Goal: Information Seeking & Learning: Learn about a topic

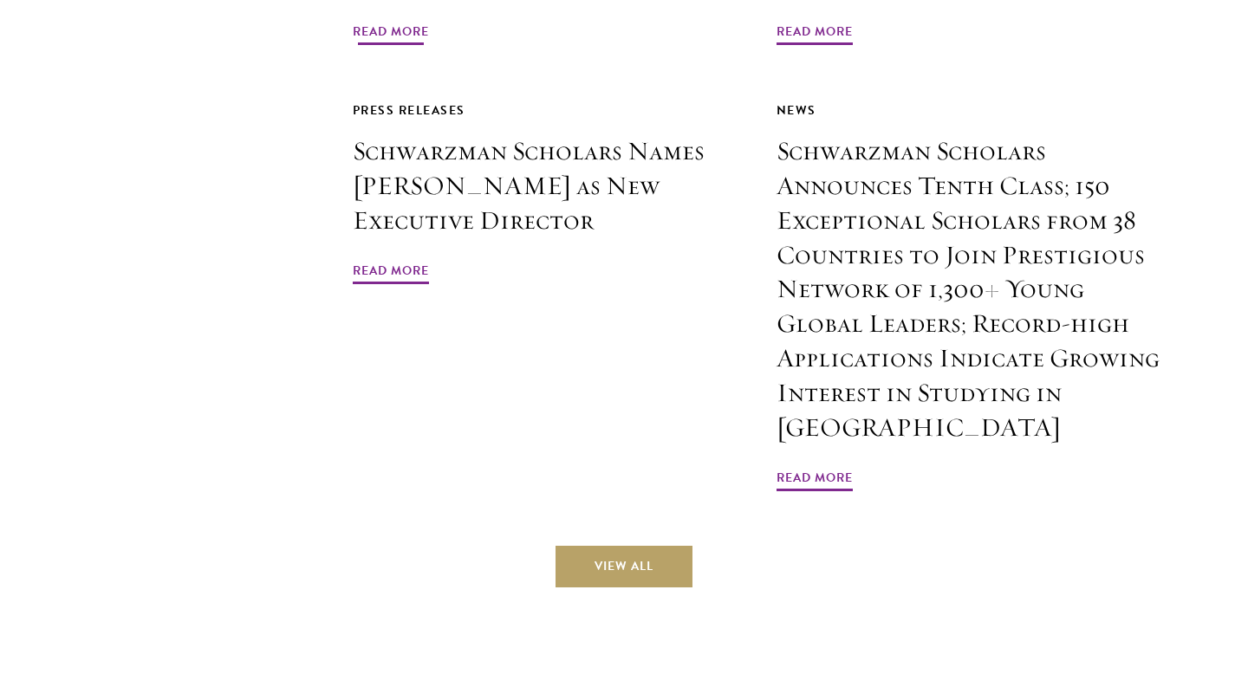
scroll to position [4328, 0]
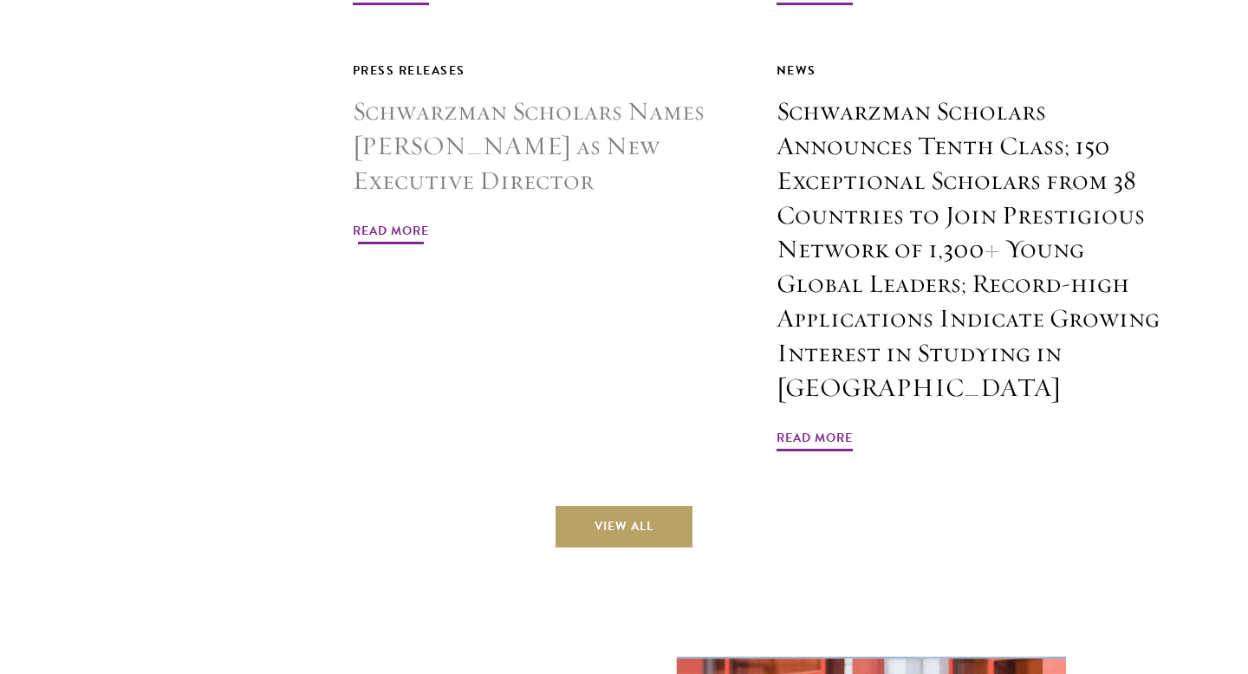
click at [454, 335] on div "Press Releases Schwarzman Scholars Names [PERSON_NAME] as New Executive Directo…" at bounding box center [545, 257] width 385 height 394
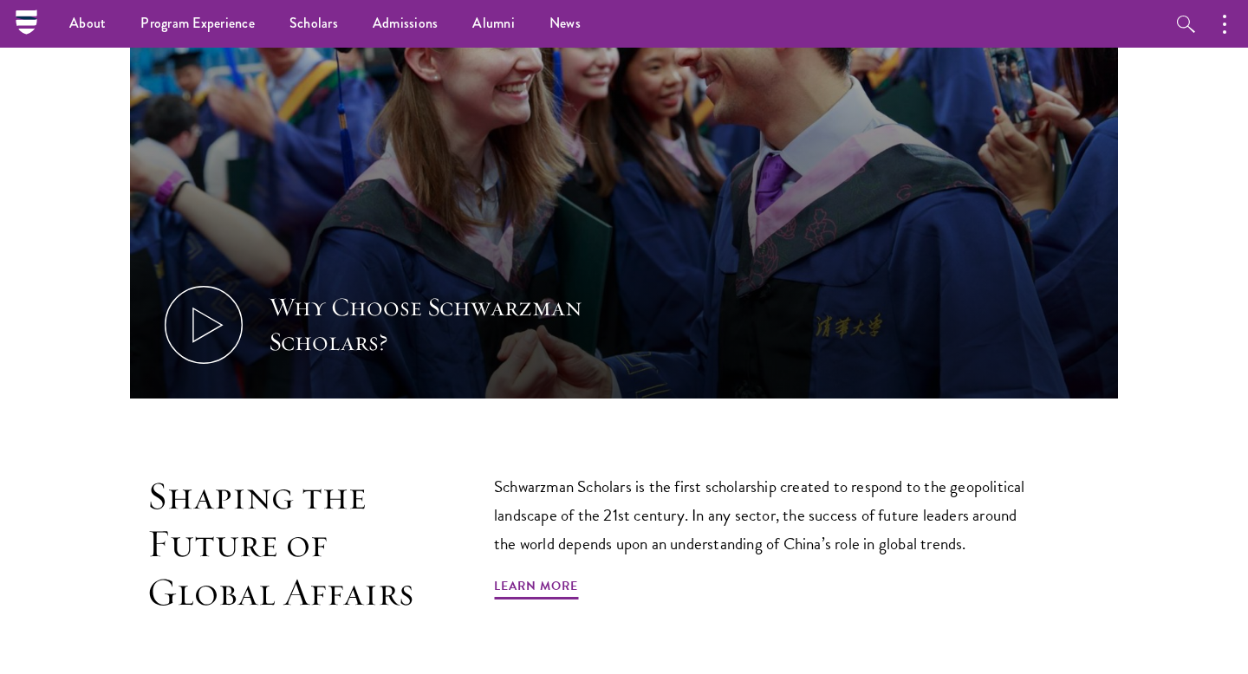
scroll to position [0, 0]
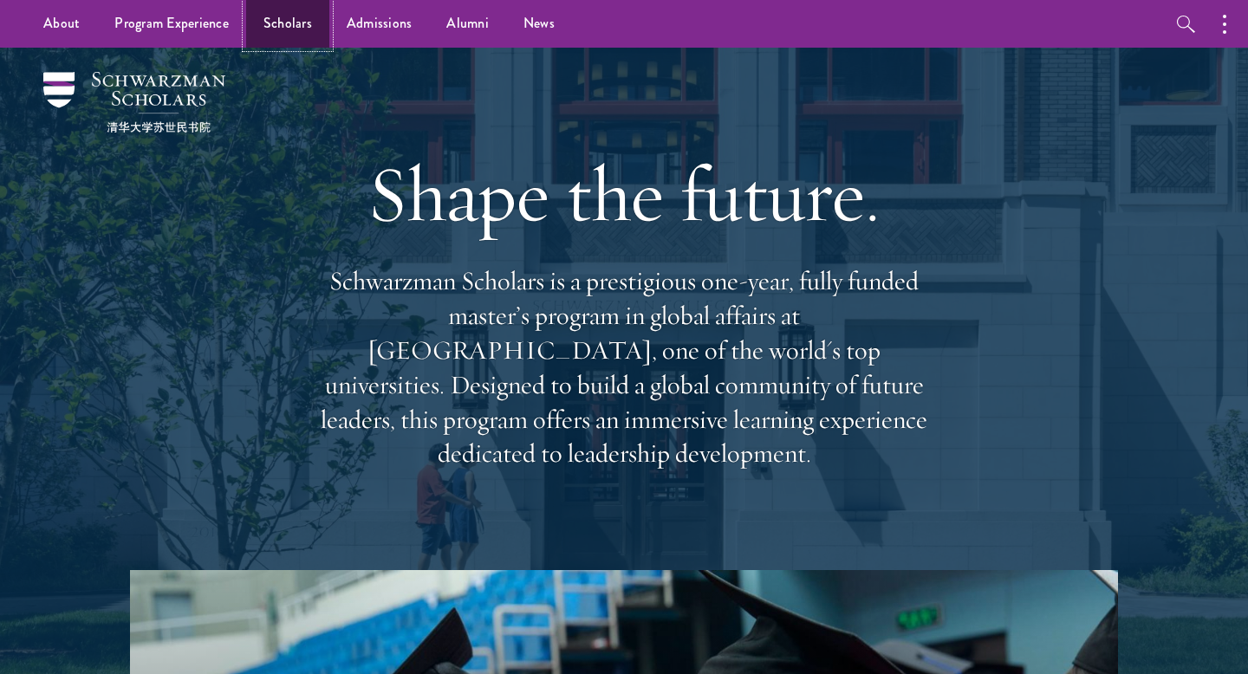
click at [305, 21] on link "Scholars" at bounding box center [287, 24] width 83 height 48
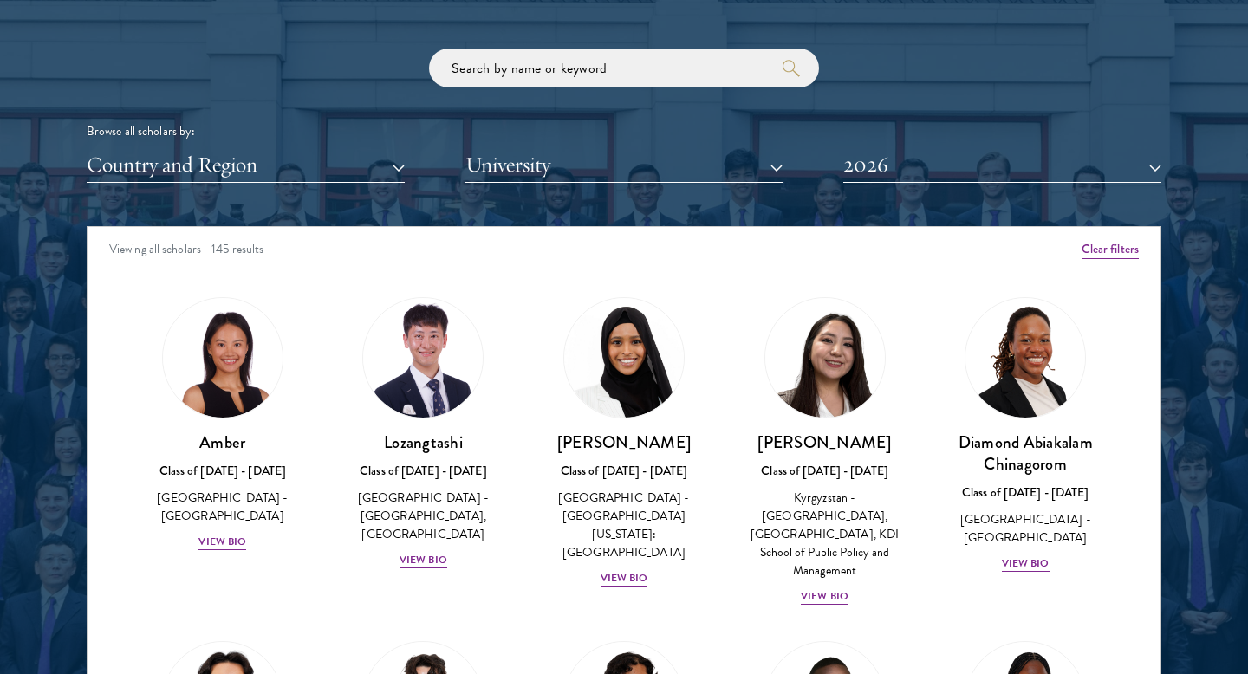
scroll to position [23, 0]
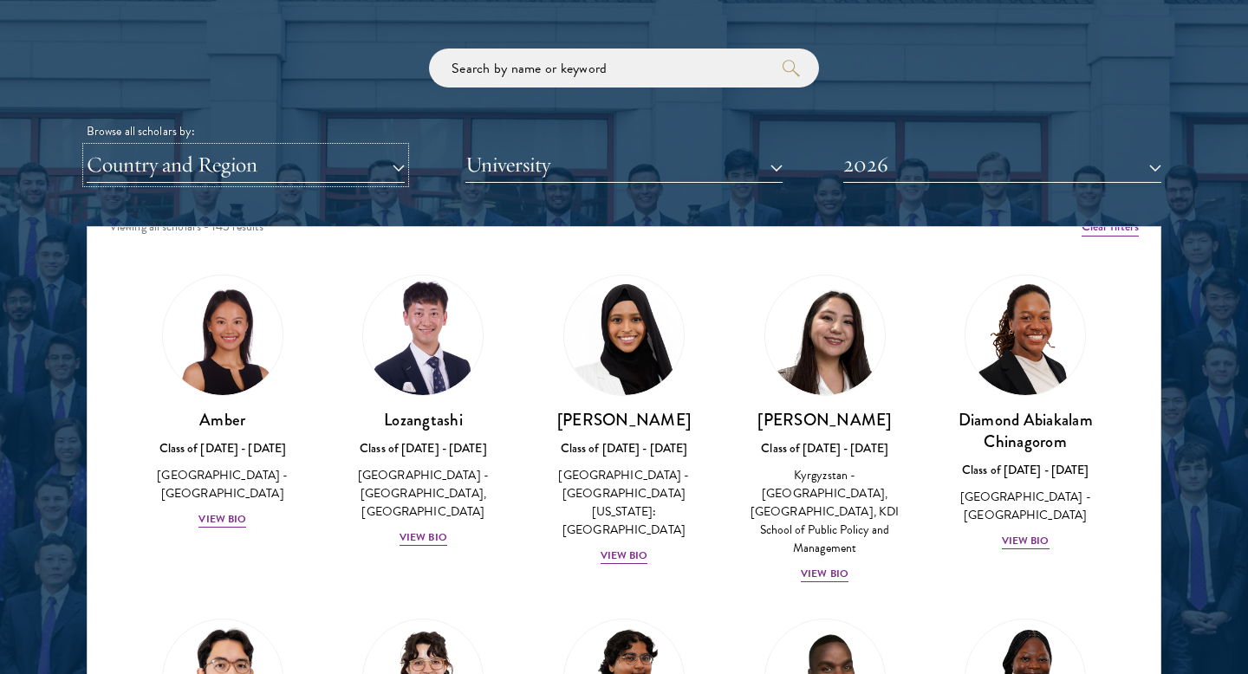
click at [400, 172] on button "Country and Region" at bounding box center [246, 165] width 318 height 36
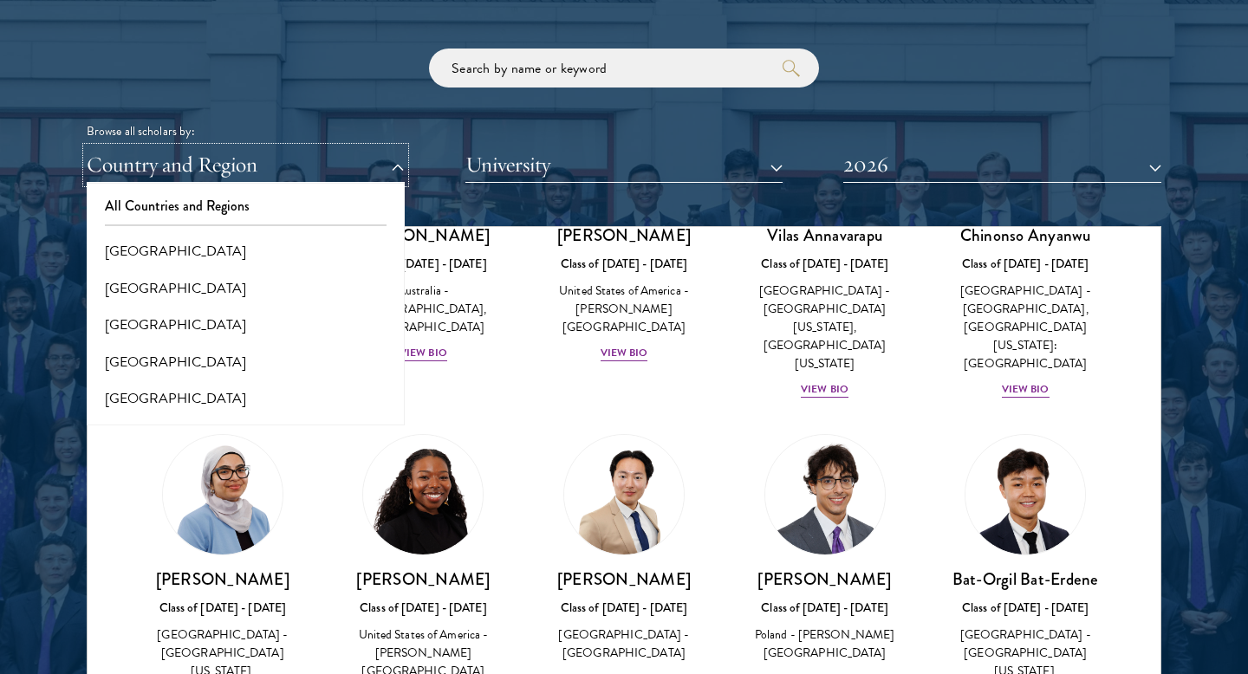
scroll to position [908, 0]
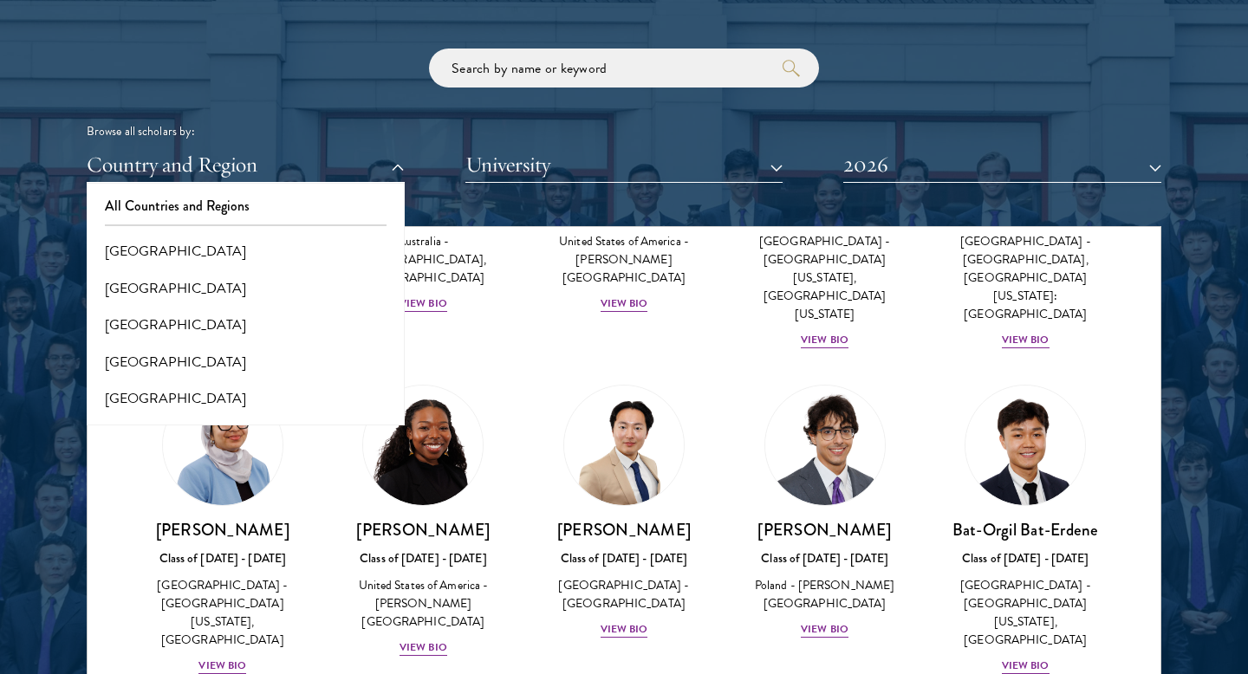
click at [40, 577] on div at bounding box center [624, 305] width 1248 height 1054
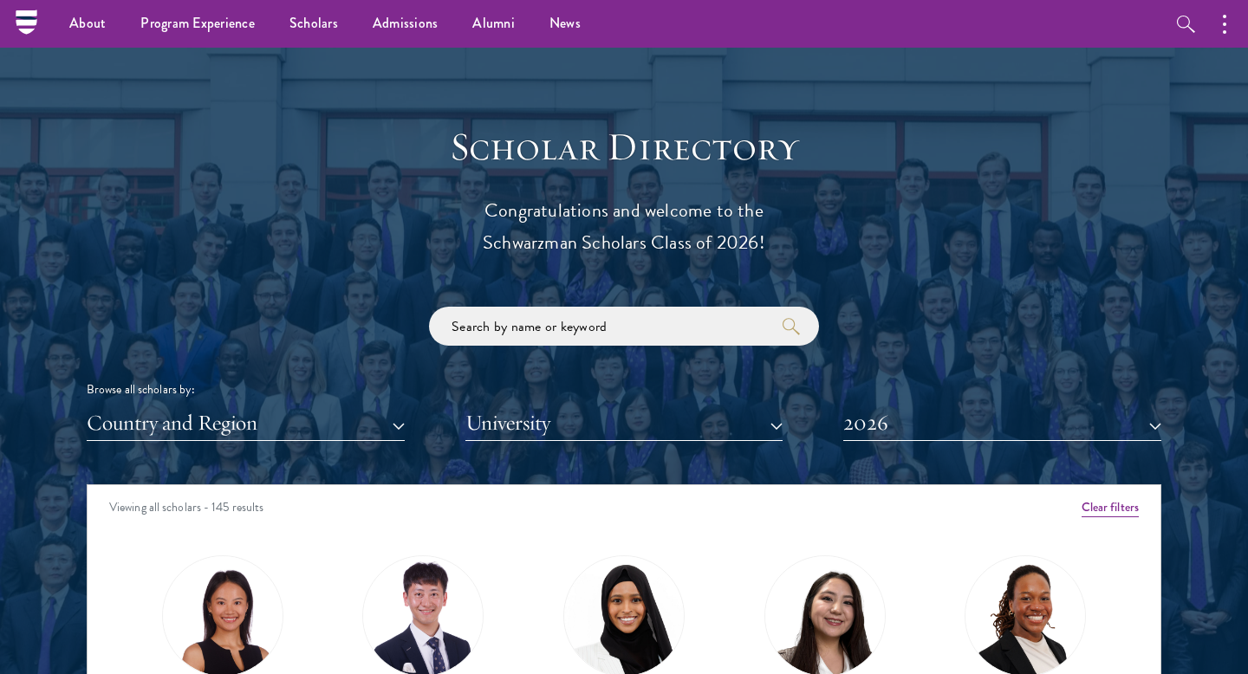
scroll to position [1809, 0]
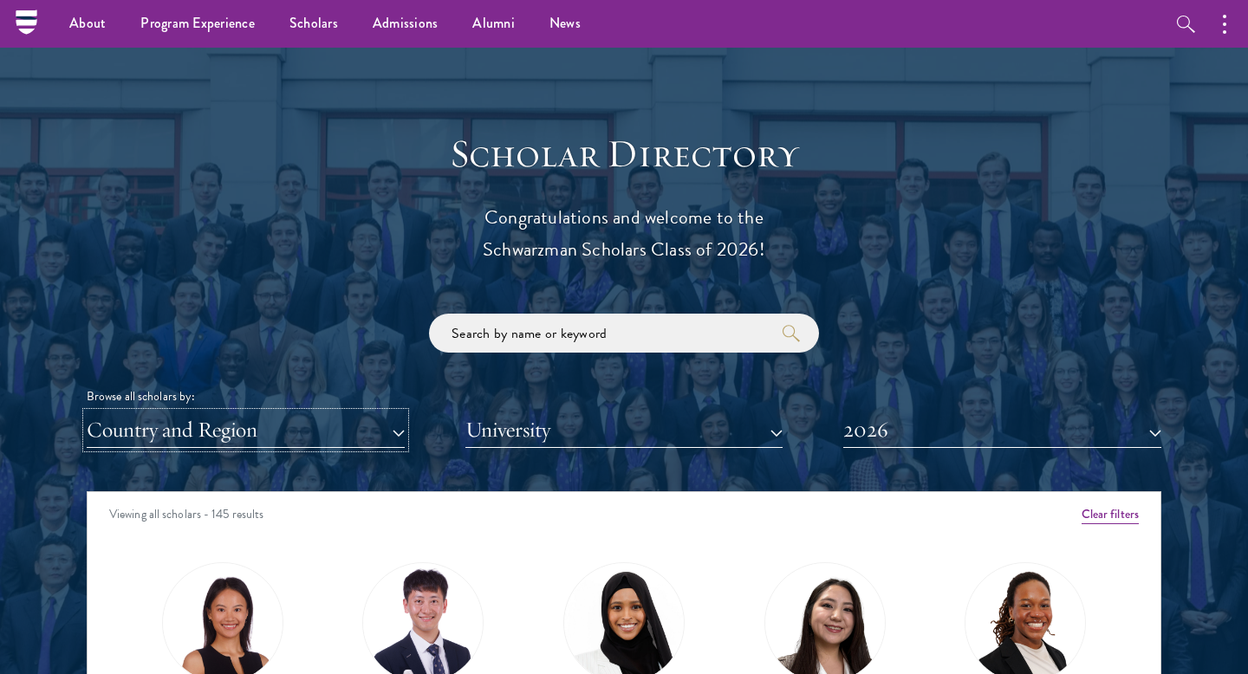
click at [289, 427] on button "Country and Region" at bounding box center [246, 430] width 318 height 36
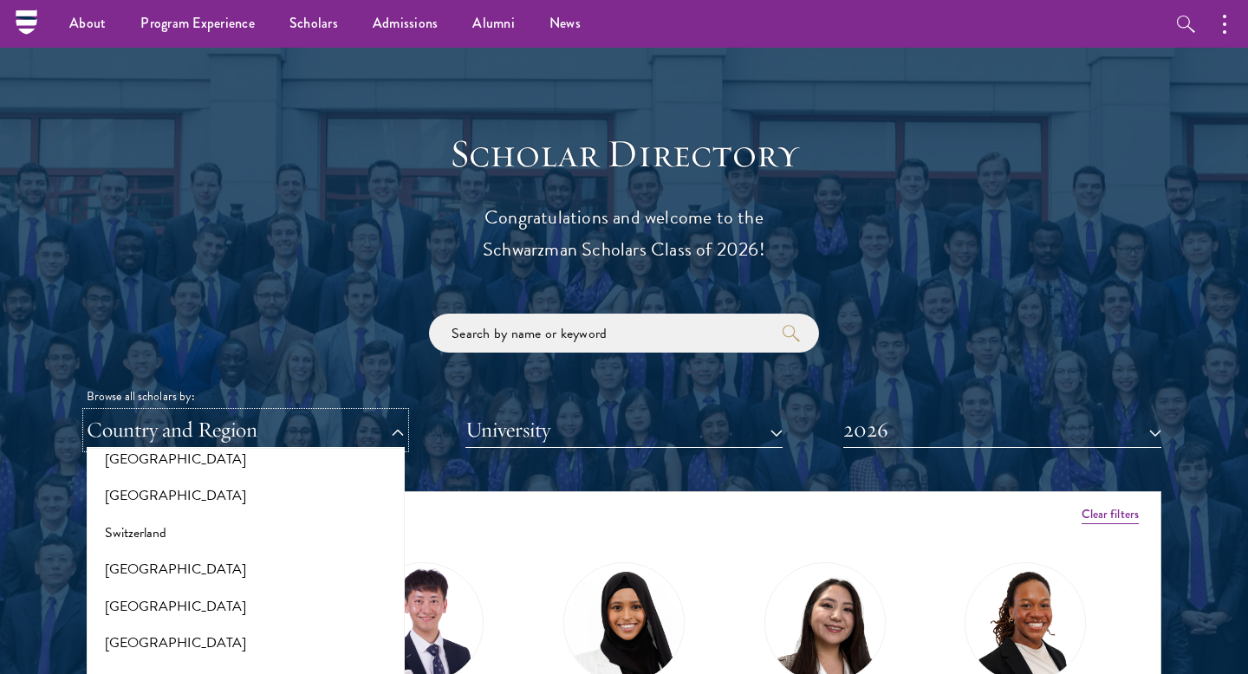
scroll to position [3634, 0]
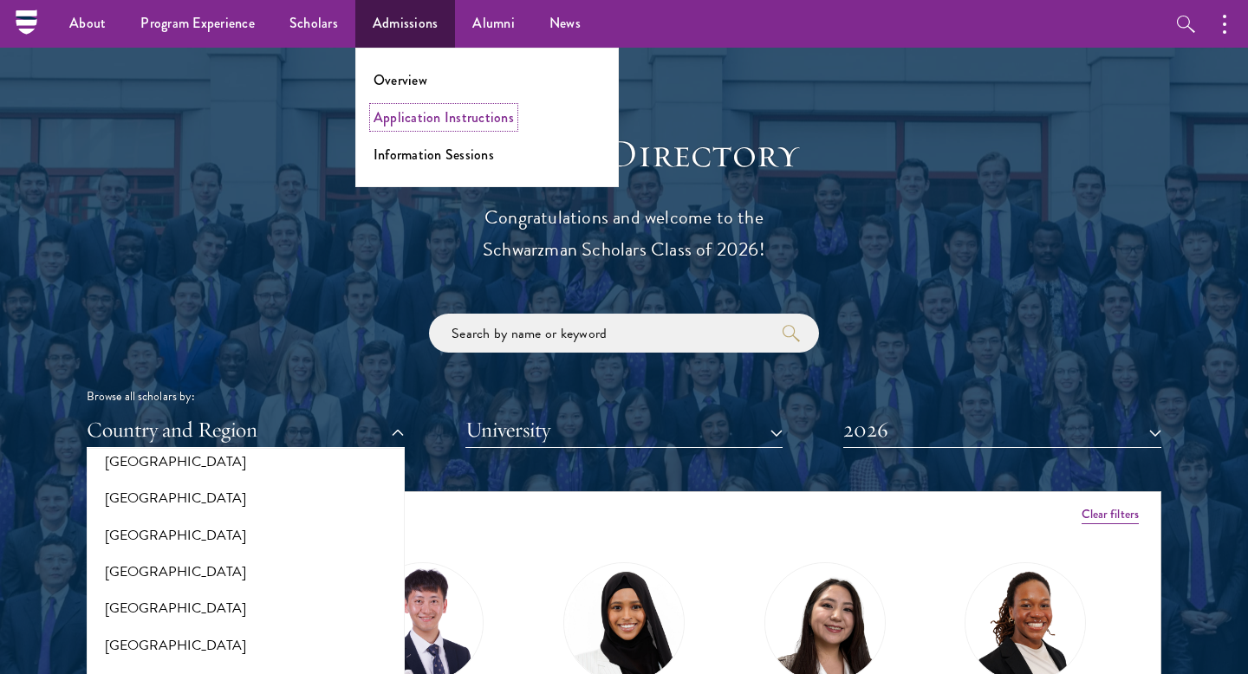
click at [421, 121] on link "Application Instructions" at bounding box center [443, 117] width 140 height 20
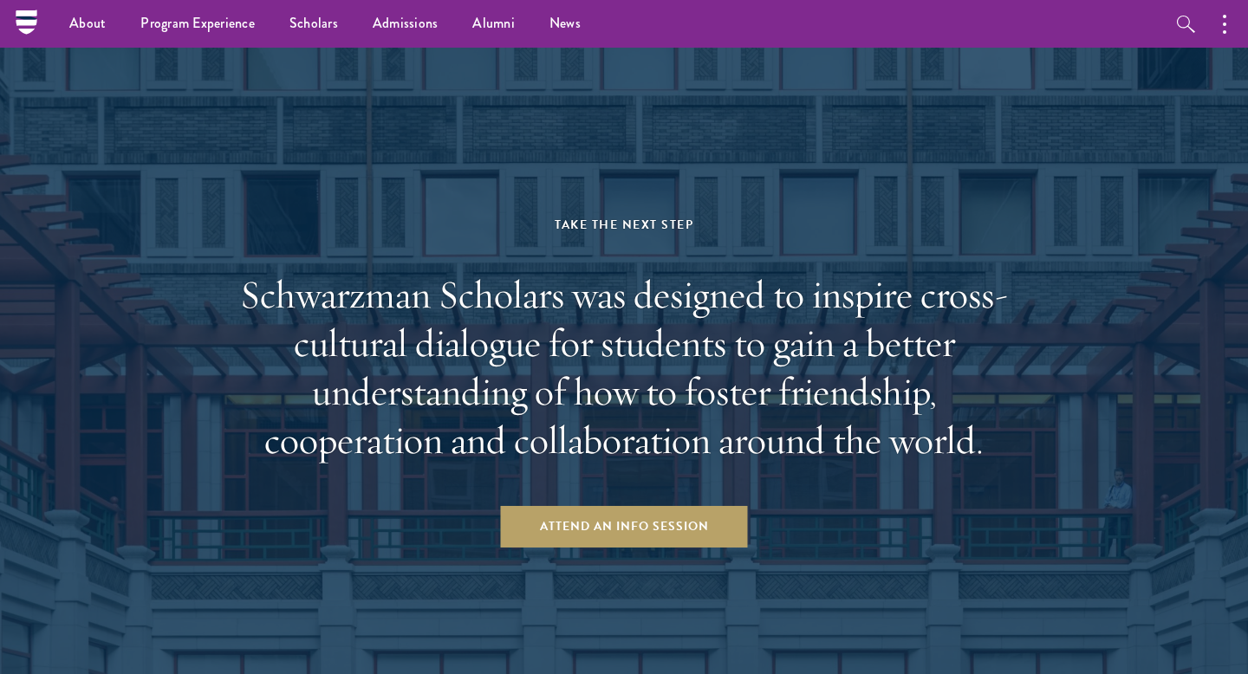
scroll to position [2415, 0]
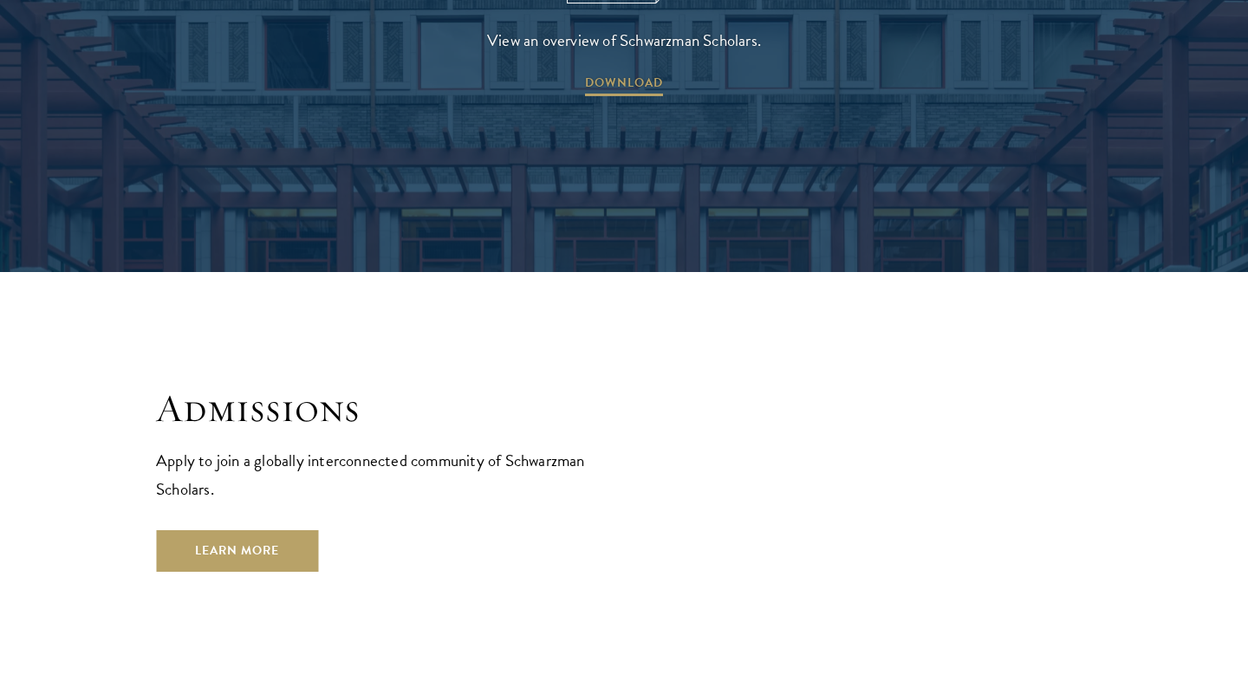
scroll to position [2692, 0]
